Goal: Information Seeking & Learning: Learn about a topic

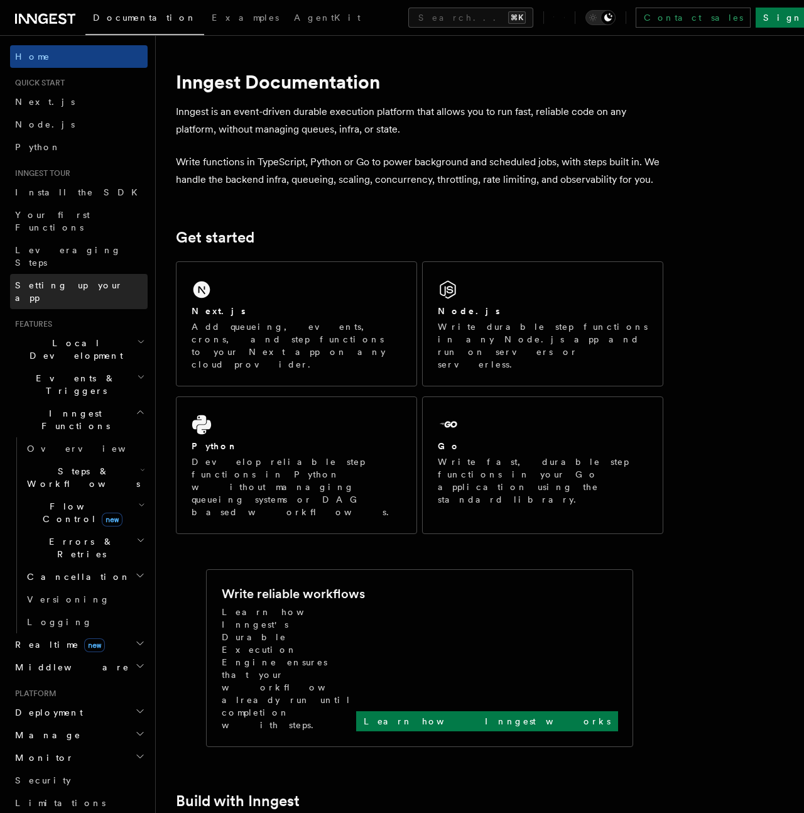
click at [78, 280] on span "Setting up your app" at bounding box center [69, 291] width 108 height 23
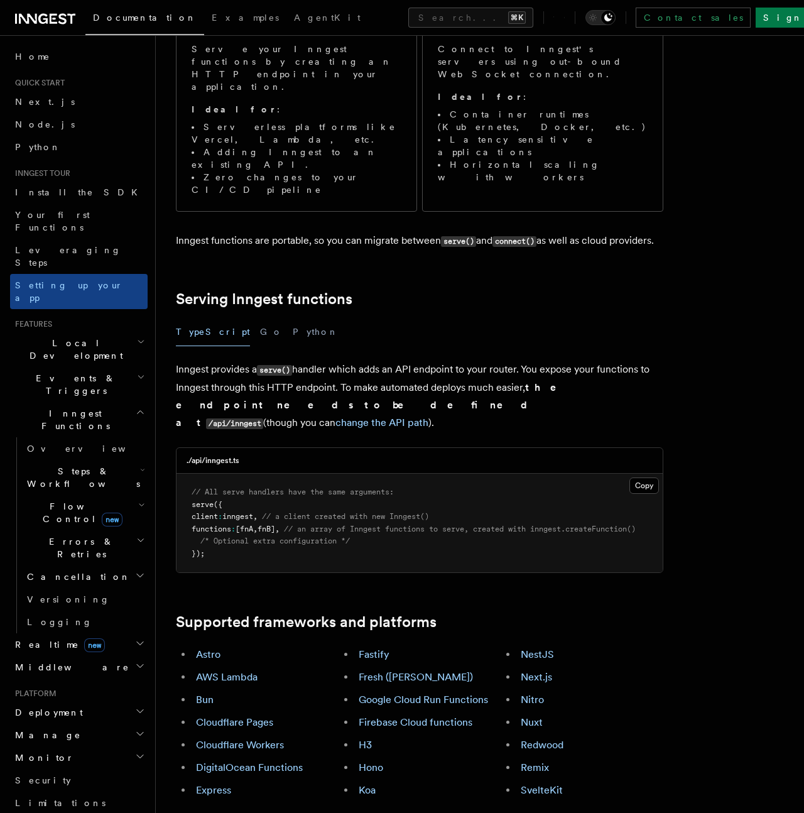
scroll to position [214, 0]
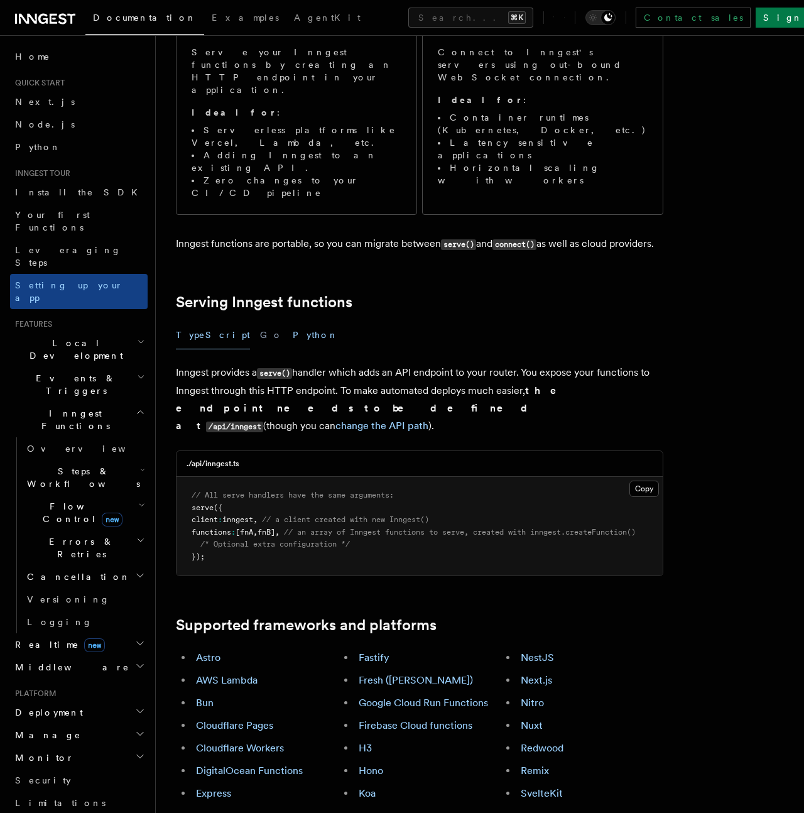
click at [293, 321] on button "Python" at bounding box center [316, 335] width 46 height 28
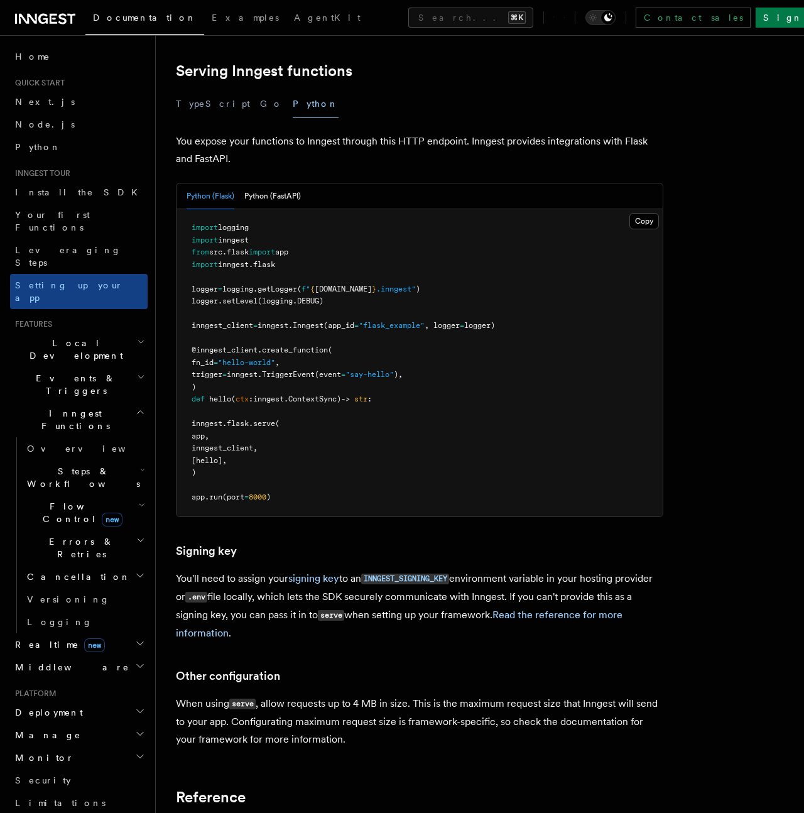
scroll to position [445, 0]
click at [286, 184] on button "Python (FastAPI)" at bounding box center [272, 197] width 57 height 26
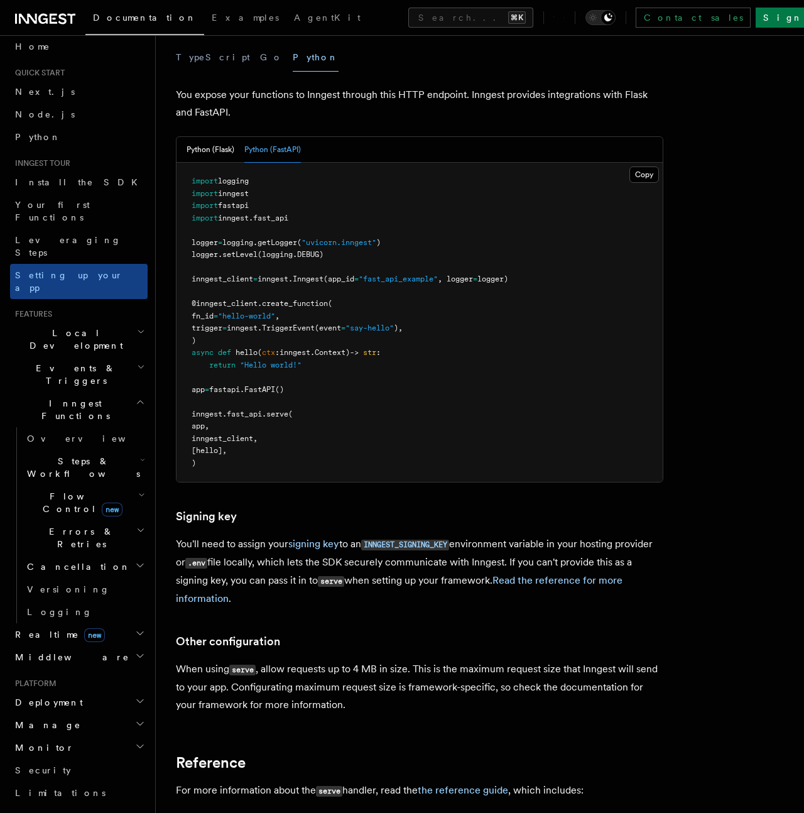
scroll to position [11, 0]
click at [294, 22] on span "AgentKit" at bounding box center [327, 18] width 67 height 10
click at [286, 26] on link "AgentKit" at bounding box center [327, 19] width 82 height 30
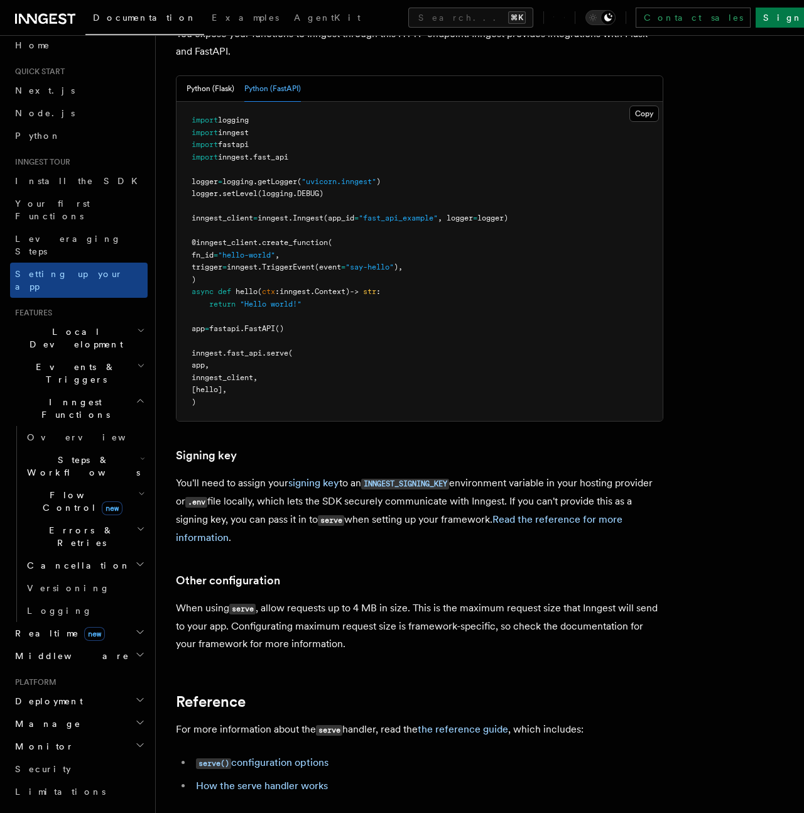
scroll to position [41, 0]
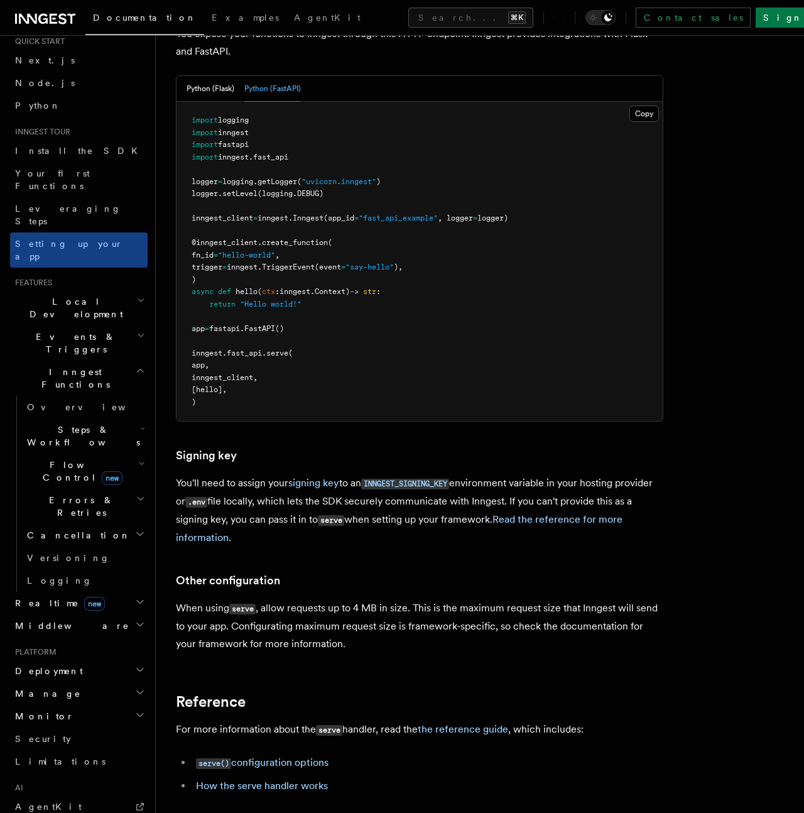
click at [76, 592] on h2 "Realtime new" at bounding box center [79, 603] width 138 height 23
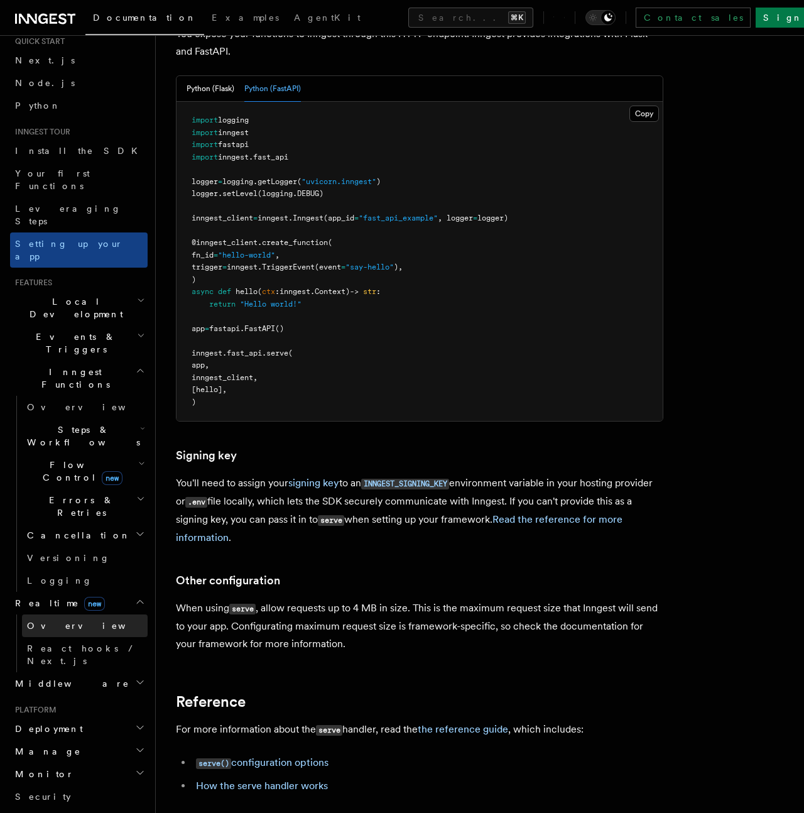
click at [57, 619] on span "Overview" at bounding box center [91, 625] width 129 height 13
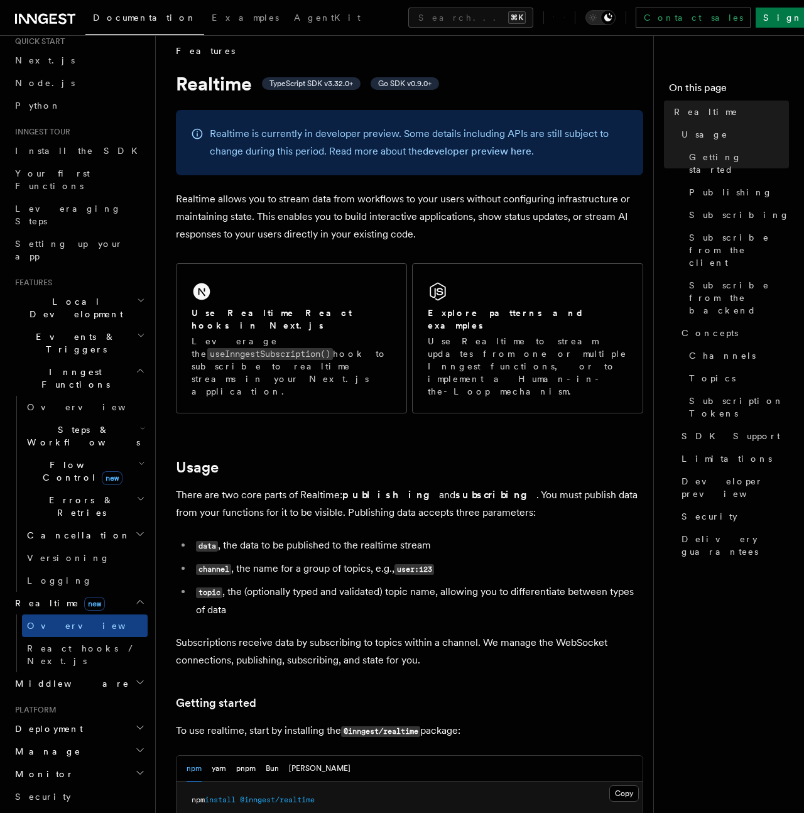
scroll to position [13, 0]
